Goal: Book appointment/travel/reservation

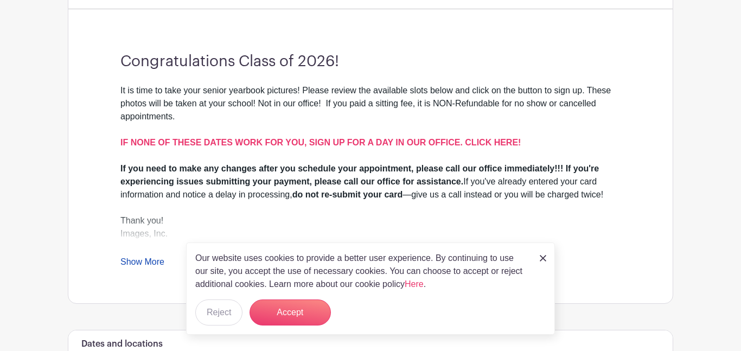
scroll to position [324, 0]
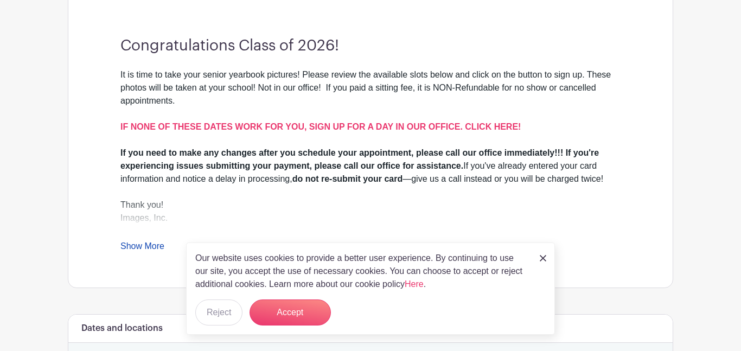
click at [130, 248] on link "Show More" at bounding box center [142, 248] width 44 height 14
click at [273, 169] on strong "If you need to make any changes after you schedule your appointment, please cal…" at bounding box center [359, 159] width 478 height 22
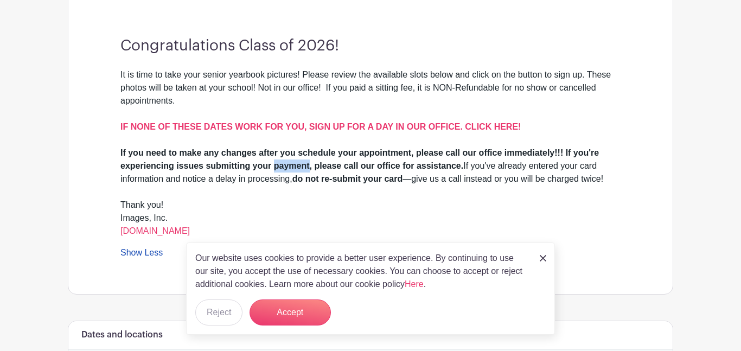
click at [273, 169] on strong "If you need to make any changes after you schedule your appointment, please cal…" at bounding box center [359, 159] width 478 height 22
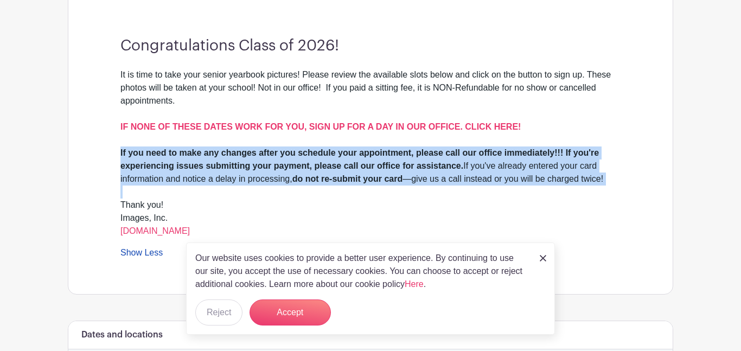
click at [273, 169] on strong "If you need to make any changes after you schedule your appointment, please cal…" at bounding box center [359, 159] width 478 height 22
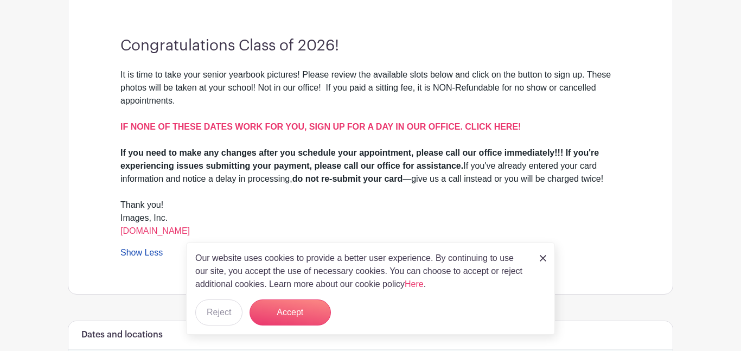
click at [545, 258] on img at bounding box center [543, 258] width 7 height 7
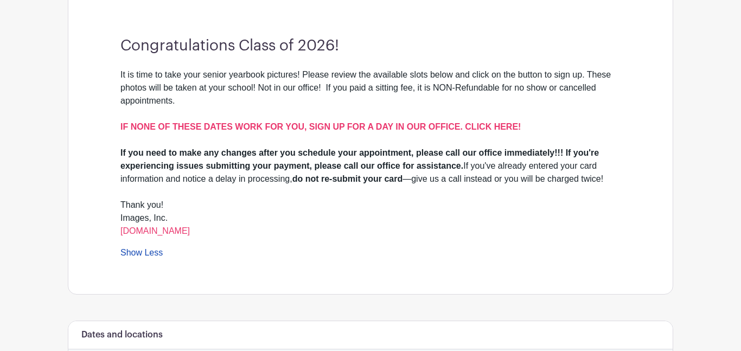
click at [471, 166] on div "If you need to make any changes after you schedule your appointment, please cal…" at bounding box center [370, 165] width 500 height 39
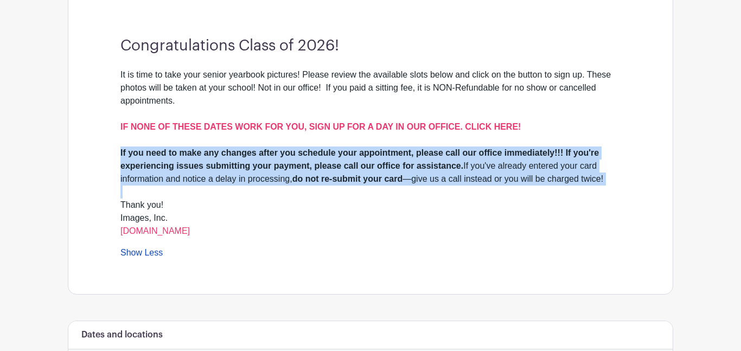
click at [471, 166] on div "If you need to make any changes after you schedule your appointment, please cal…" at bounding box center [370, 165] width 500 height 39
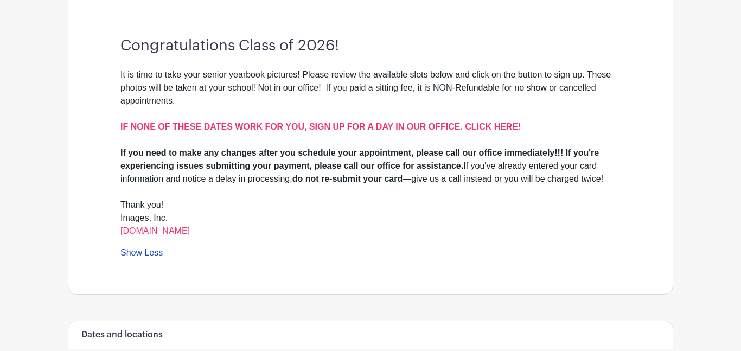
click at [471, 166] on div "If you need to make any changes after you schedule your appointment, please cal…" at bounding box center [370, 165] width 500 height 39
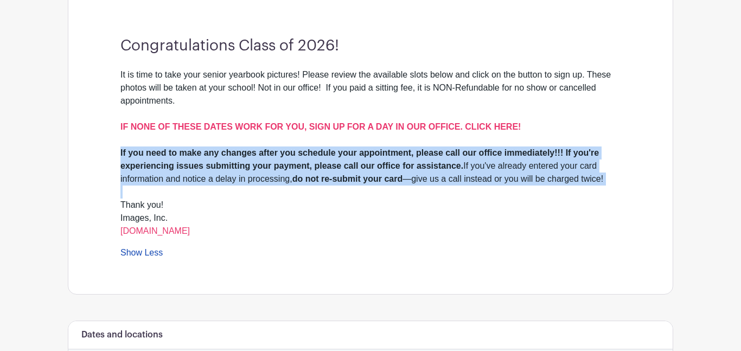
click at [471, 166] on div "If you need to make any changes after you schedule your appointment, please cal…" at bounding box center [370, 165] width 500 height 39
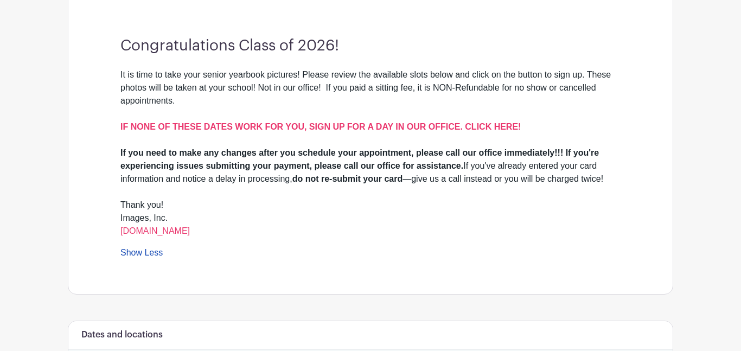
click at [471, 166] on div "If you need to make any changes after you schedule your appointment, please cal…" at bounding box center [370, 165] width 500 height 39
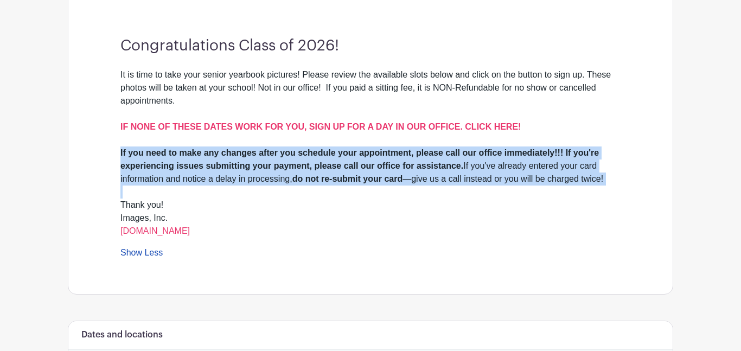
click at [471, 166] on div "If you need to make any changes after you schedule your appointment, please cal…" at bounding box center [370, 165] width 500 height 39
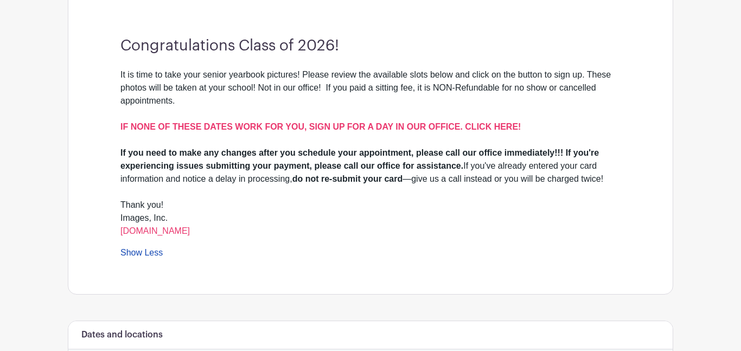
click at [471, 166] on div "If you need to make any changes after you schedule your appointment, please cal…" at bounding box center [370, 165] width 500 height 39
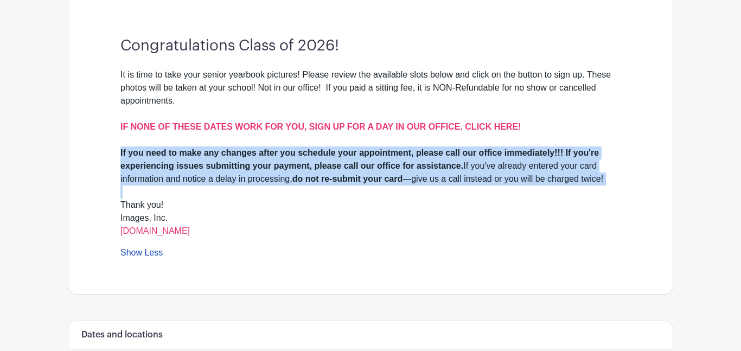
click at [471, 166] on div "If you need to make any changes after you schedule your appointment, please cal…" at bounding box center [370, 165] width 500 height 39
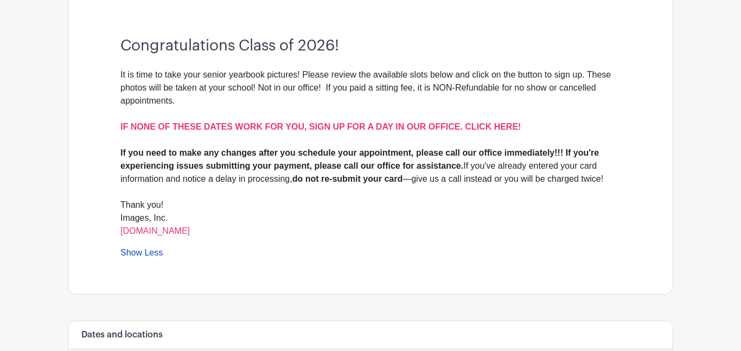
click at [471, 166] on div "If you need to make any changes after you schedule your appointment, please cal…" at bounding box center [370, 165] width 500 height 39
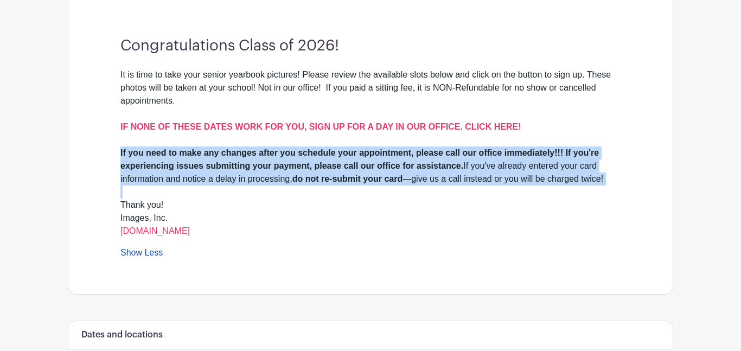
click at [471, 166] on div "If you need to make any changes after you schedule your appointment, please cal…" at bounding box center [370, 165] width 500 height 39
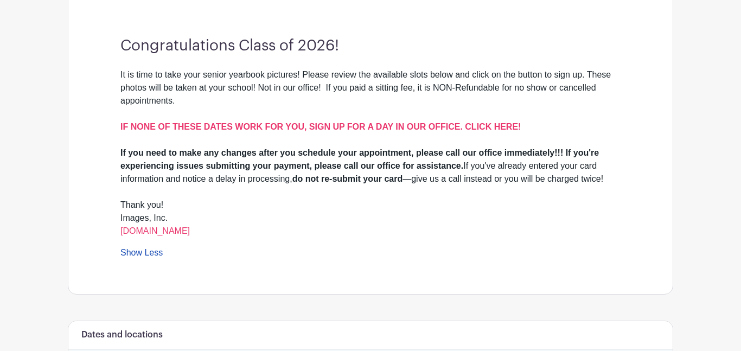
click at [471, 166] on div "If you need to make any changes after you schedule your appointment, please cal…" at bounding box center [370, 165] width 500 height 39
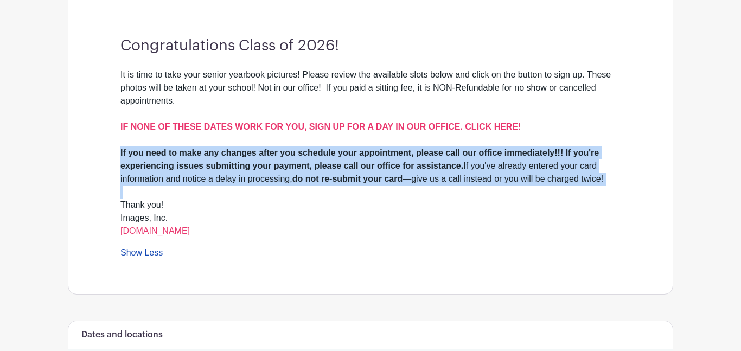
click at [471, 166] on div "If you need to make any changes after you schedule your appointment, please cal…" at bounding box center [370, 165] width 500 height 39
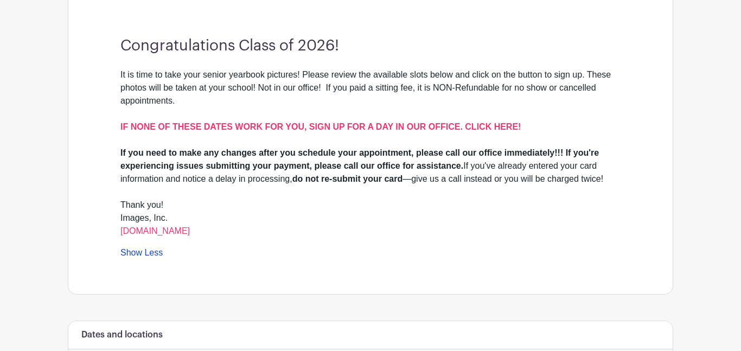
click at [471, 166] on div "If you need to make any changes after you schedule your appointment, please cal…" at bounding box center [370, 165] width 500 height 39
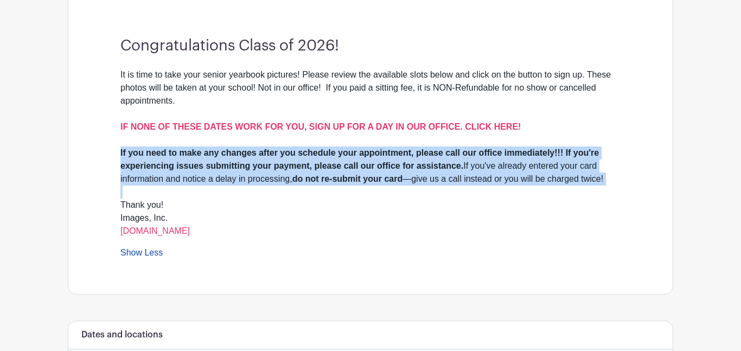
click at [471, 166] on div "If you need to make any changes after you schedule your appointment, please cal…" at bounding box center [370, 165] width 500 height 39
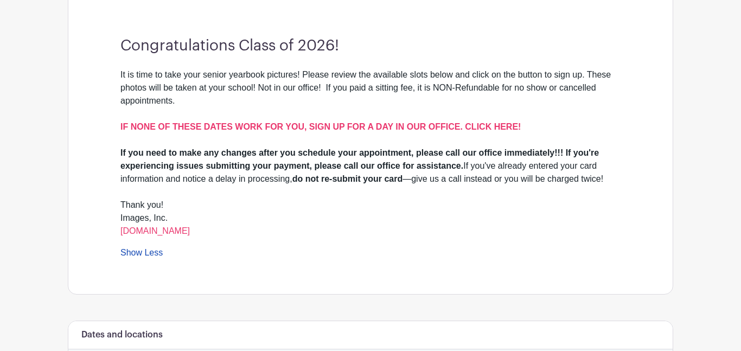
click at [471, 166] on div "If you need to make any changes after you schedule your appointment, please cal…" at bounding box center [370, 165] width 500 height 39
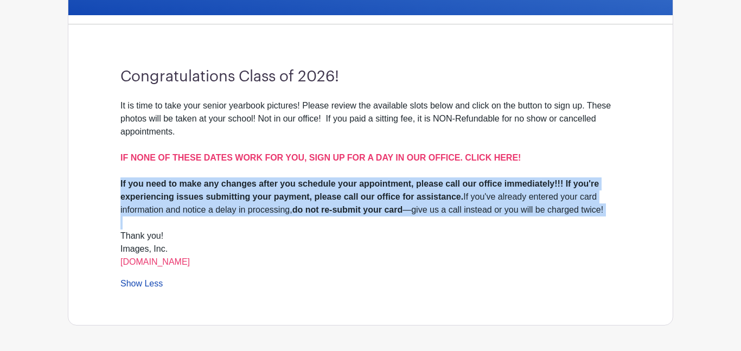
scroll to position [291, 0]
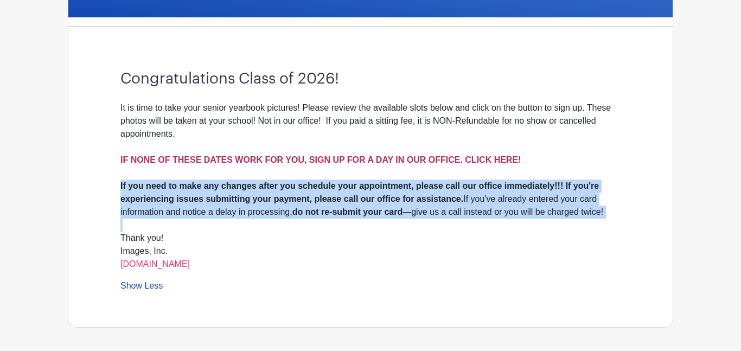
click at [310, 157] on strong "IF NONE OF THESE DATES WORK FOR YOU, SIGN UP FOR A DAY IN OUR OFFICE. CLICK HER…" at bounding box center [320, 159] width 400 height 9
